Goal: Information Seeking & Learning: Learn about a topic

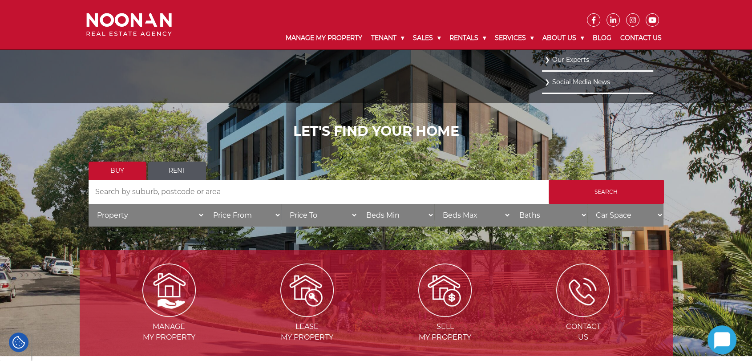
click at [541, 60] on link "Our Experts" at bounding box center [597, 60] width 107 height 12
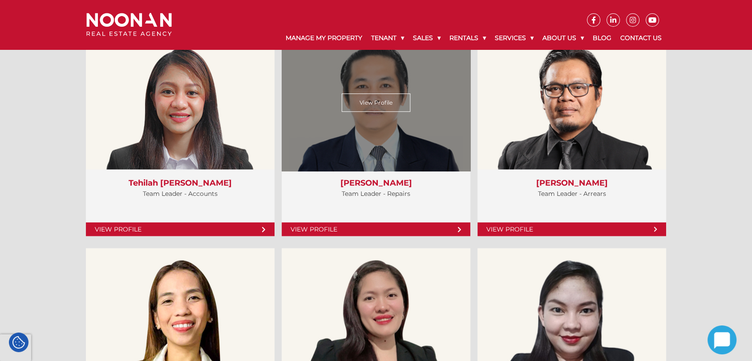
scroll to position [2027, 0]
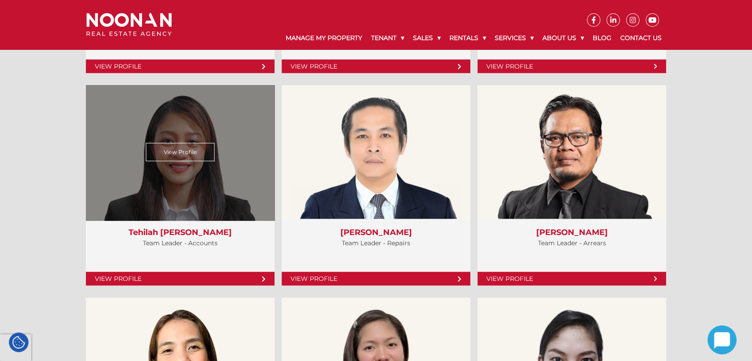
click at [248, 211] on div "View Profile" at bounding box center [180, 153] width 194 height 138
click at [184, 154] on link "View Profile" at bounding box center [180, 152] width 69 height 18
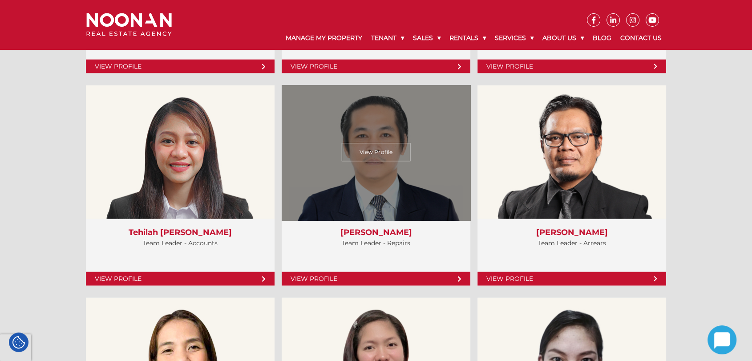
click at [380, 150] on link "View Profile" at bounding box center [376, 152] width 69 height 18
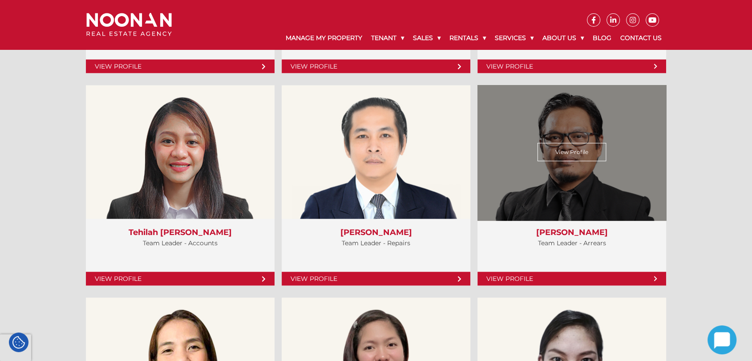
click at [561, 150] on link "View Profile" at bounding box center [572, 152] width 69 height 18
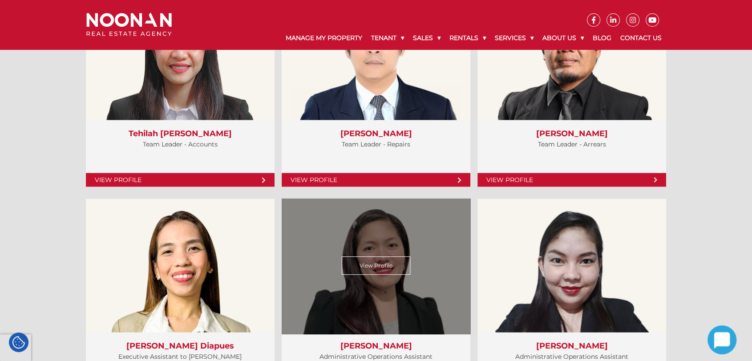
scroll to position [2175, 0]
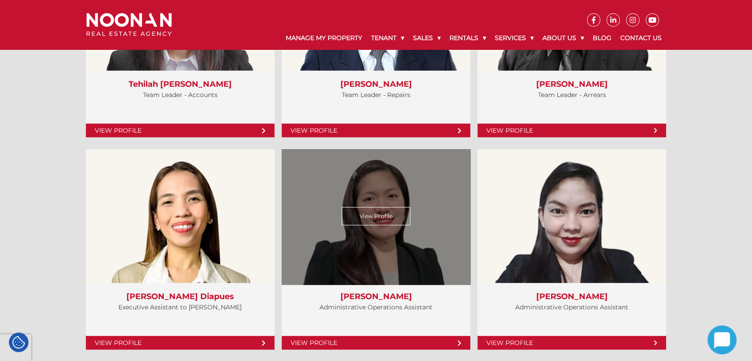
click at [376, 210] on link "View Profile" at bounding box center [376, 216] width 69 height 18
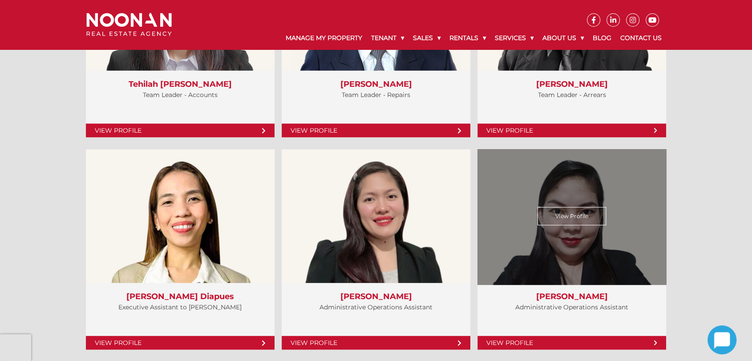
scroll to position [2175, 0]
click at [575, 215] on link "View Profile" at bounding box center [572, 216] width 69 height 18
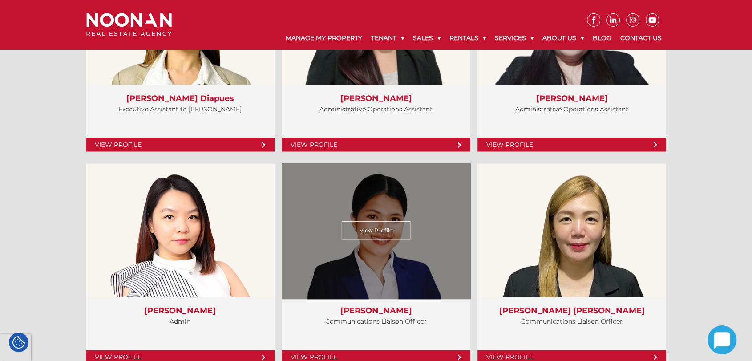
scroll to position [2423, 0]
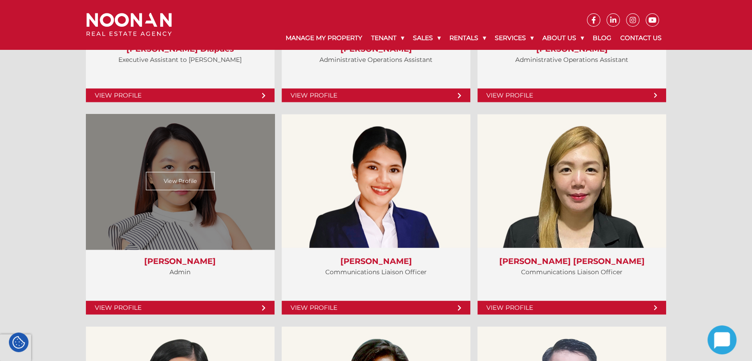
click at [179, 185] on link "View Profile" at bounding box center [180, 181] width 69 height 18
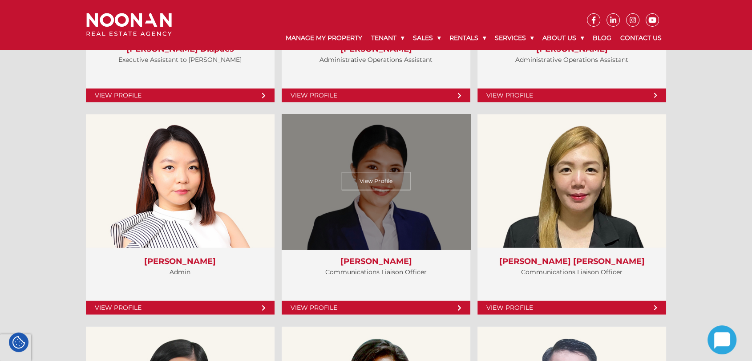
click at [382, 178] on link "View Profile" at bounding box center [376, 181] width 69 height 18
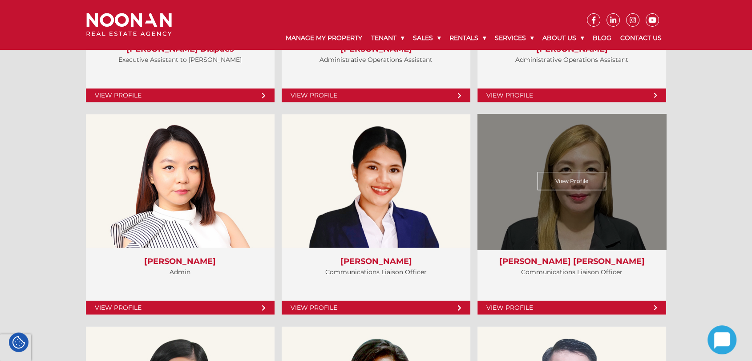
click at [559, 182] on link "View Profile" at bounding box center [572, 181] width 69 height 18
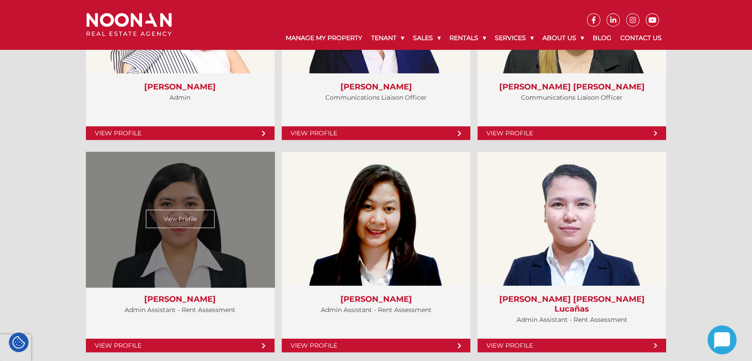
scroll to position [2620, 0]
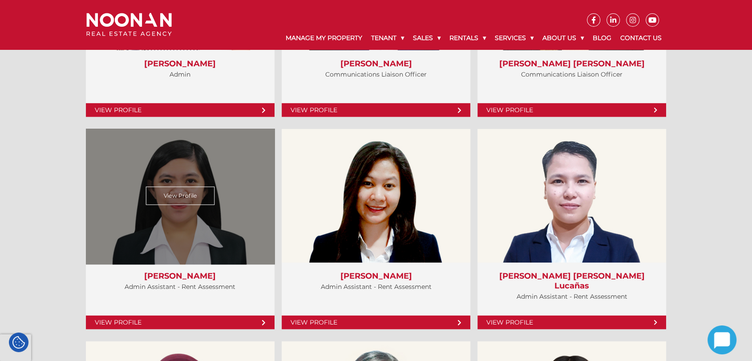
click at [179, 200] on link "View Profile" at bounding box center [180, 196] width 69 height 18
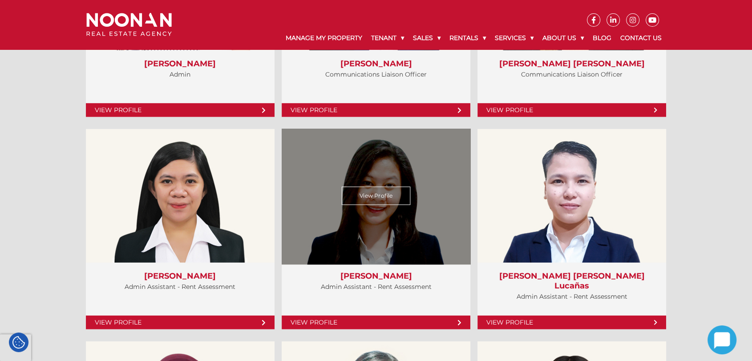
click at [363, 195] on link "View Profile" at bounding box center [376, 196] width 69 height 18
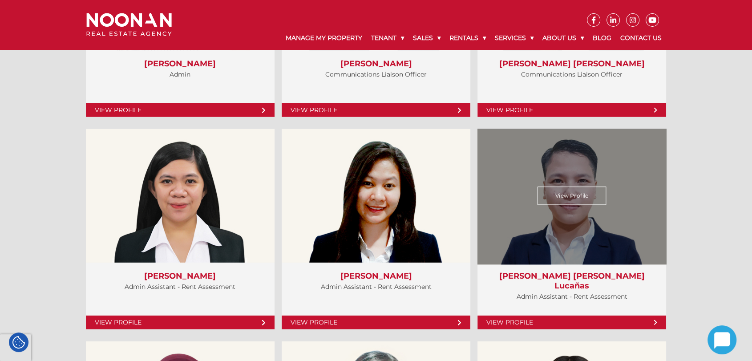
click at [571, 198] on link "View Profile" at bounding box center [572, 196] width 69 height 18
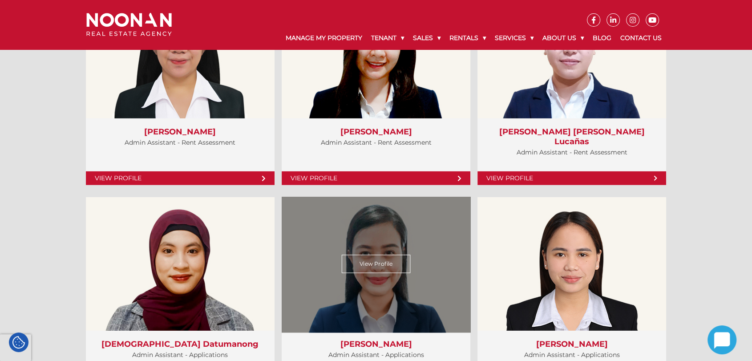
scroll to position [2819, 0]
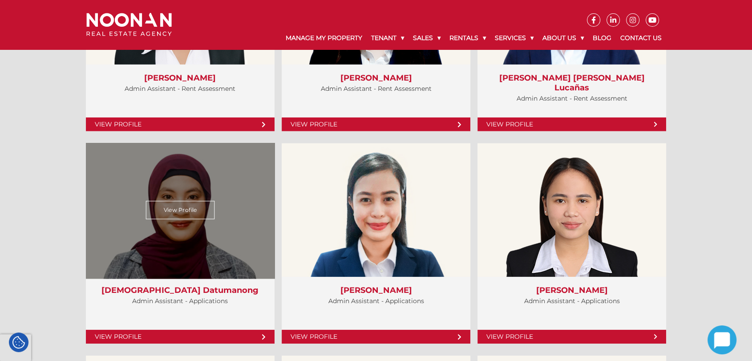
click at [187, 209] on link "View Profile" at bounding box center [180, 210] width 69 height 18
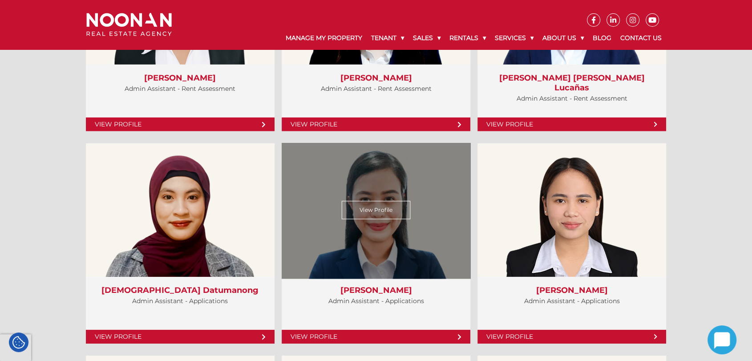
click at [370, 211] on link "View Profile" at bounding box center [376, 210] width 69 height 18
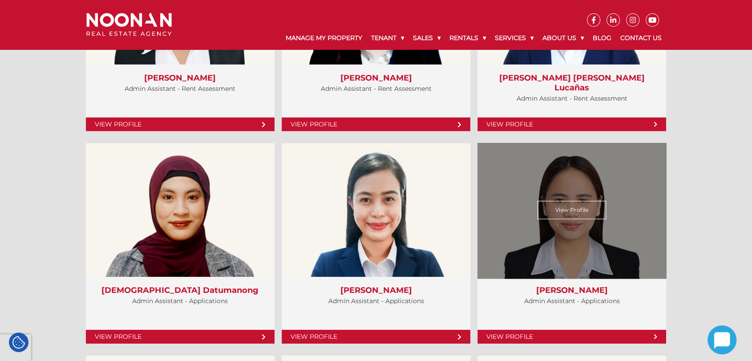
click at [558, 204] on link "View Profile" at bounding box center [572, 210] width 69 height 18
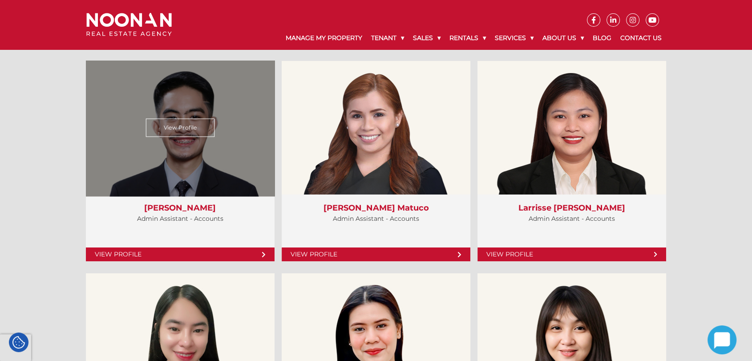
scroll to position [3115, 0]
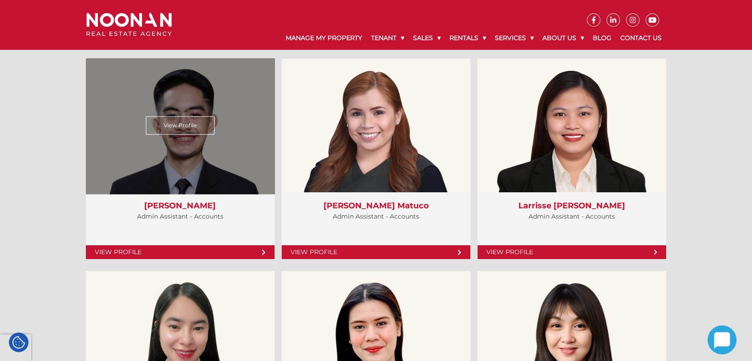
click at [185, 125] on link "View Profile" at bounding box center [180, 126] width 69 height 18
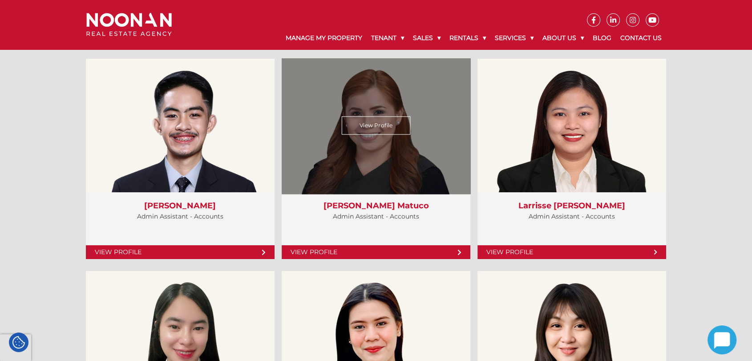
click at [365, 129] on link "View Profile" at bounding box center [376, 126] width 69 height 18
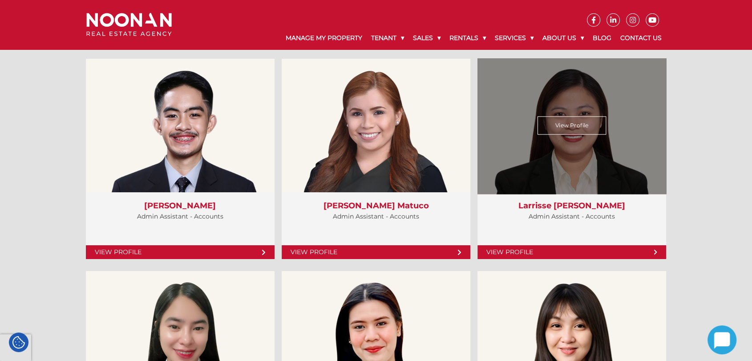
click at [574, 128] on link "View Profile" at bounding box center [572, 126] width 69 height 18
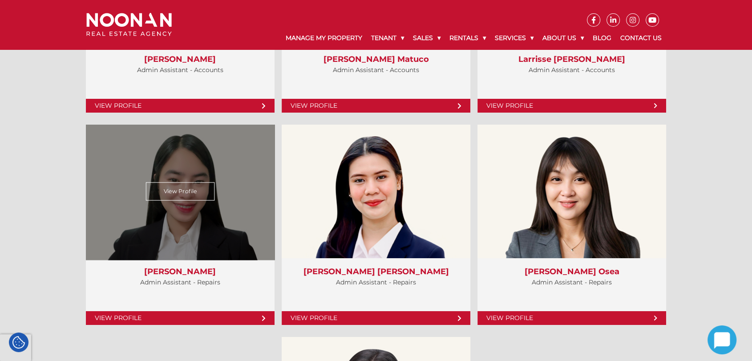
scroll to position [3264, 0]
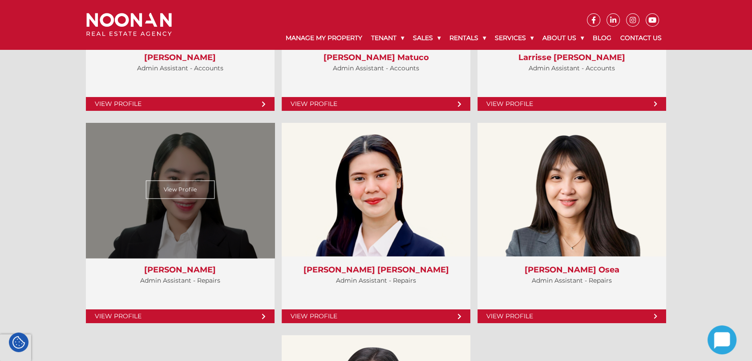
click at [166, 182] on link "View Profile" at bounding box center [180, 190] width 69 height 18
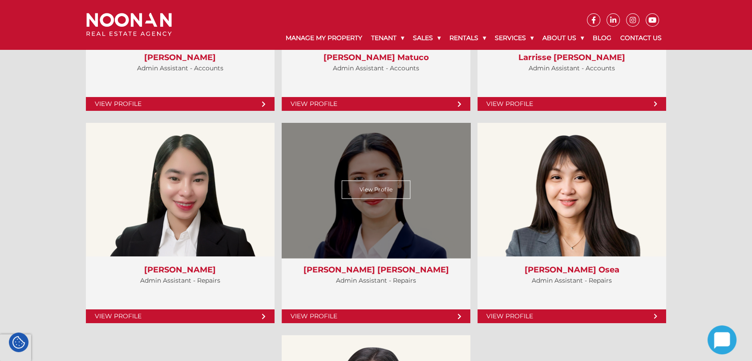
click at [375, 185] on link "View Profile" at bounding box center [376, 190] width 69 height 18
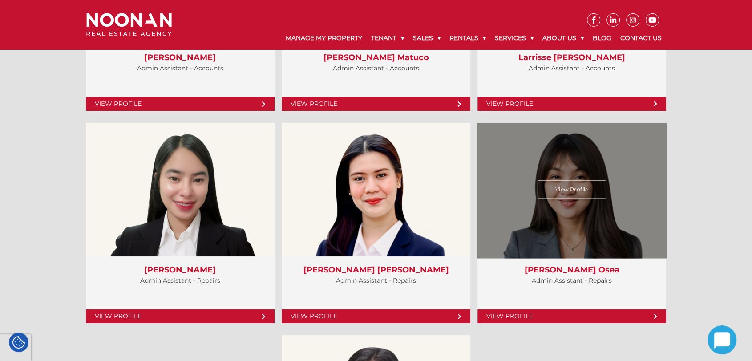
click at [571, 186] on link "View Profile" at bounding box center [572, 190] width 69 height 18
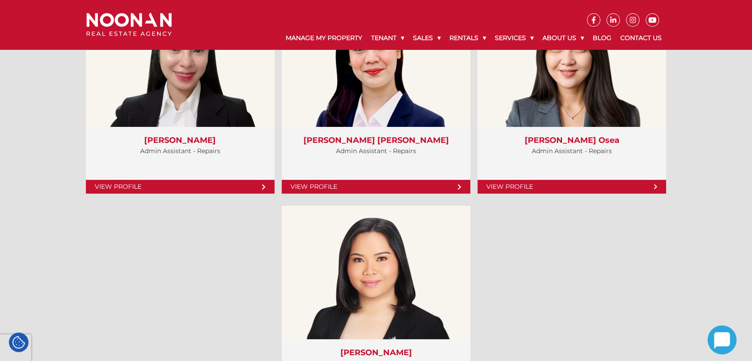
scroll to position [3412, 0]
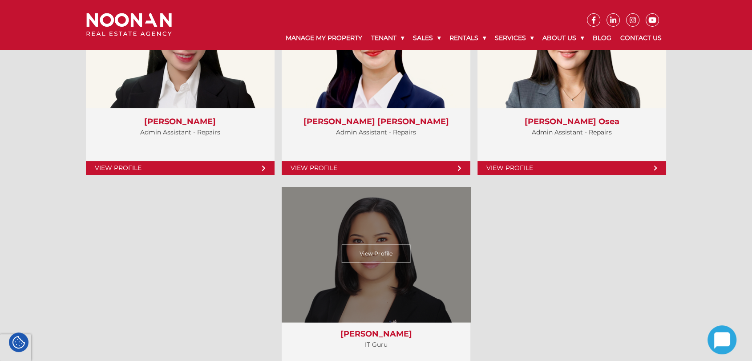
click at [374, 256] on link "View Profile" at bounding box center [376, 254] width 69 height 18
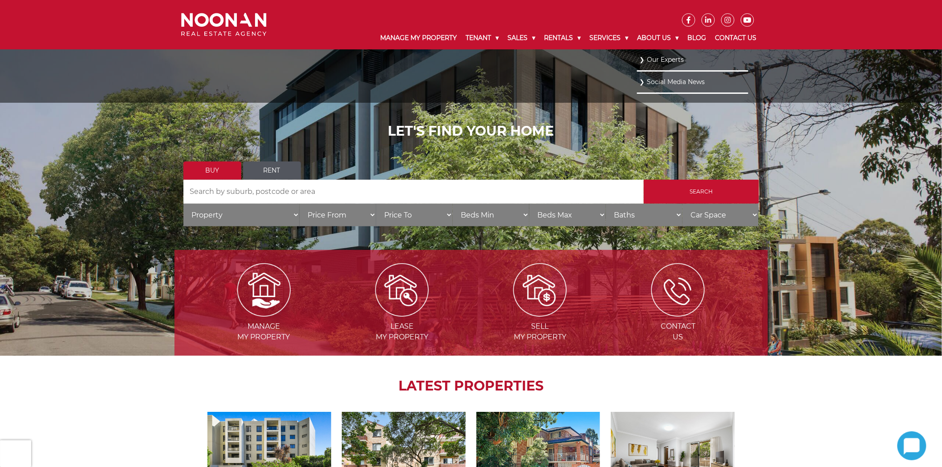
click at [660, 59] on link "Our Experts" at bounding box center [692, 60] width 107 height 12
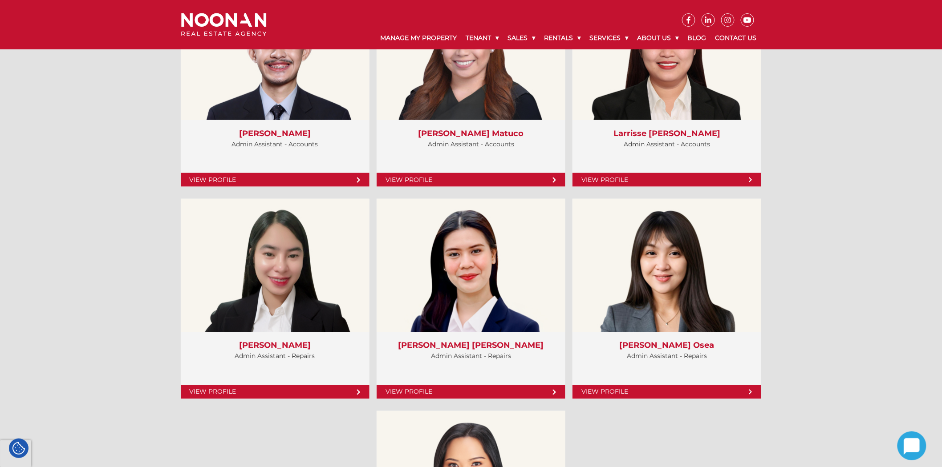
scroll to position [3214, 0]
